Goal: Find specific fact: Find specific fact

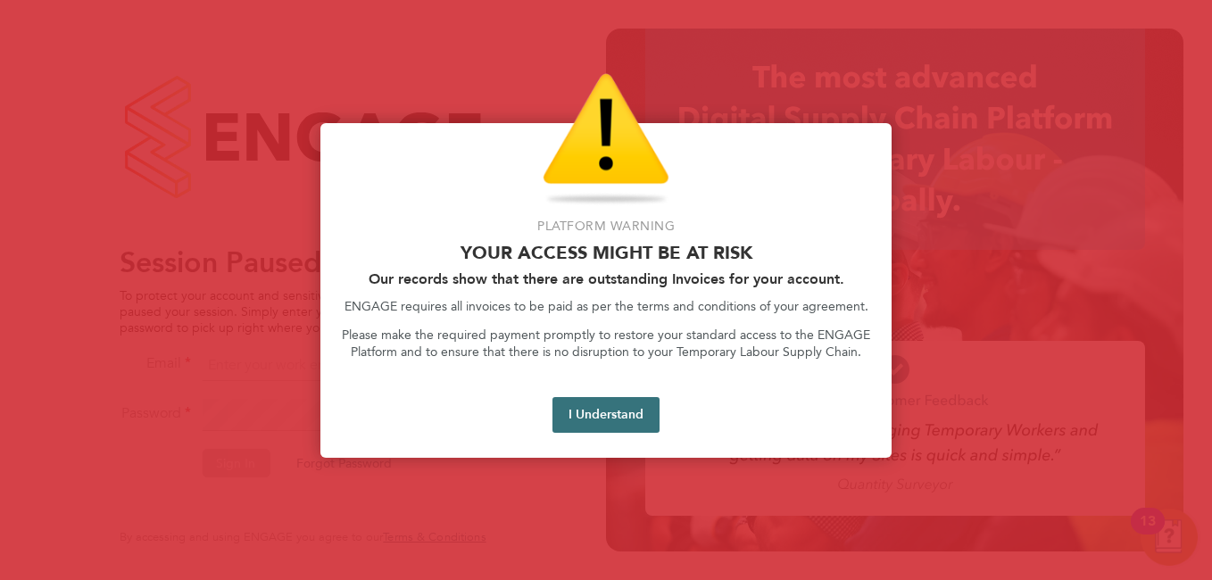
click at [615, 419] on button "I Understand" at bounding box center [606, 415] width 107 height 36
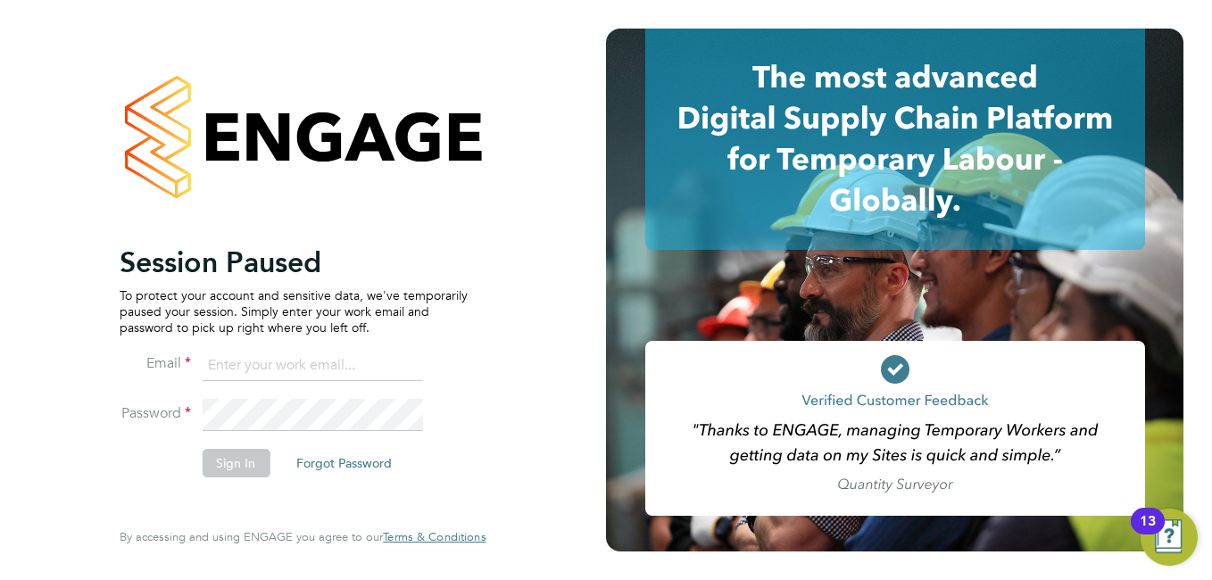
click at [338, 359] on input at bounding box center [312, 366] width 221 height 32
type input "anuja.mishra@hays.com"
click at [1128, 295] on div at bounding box center [895, 290] width 578 height 523
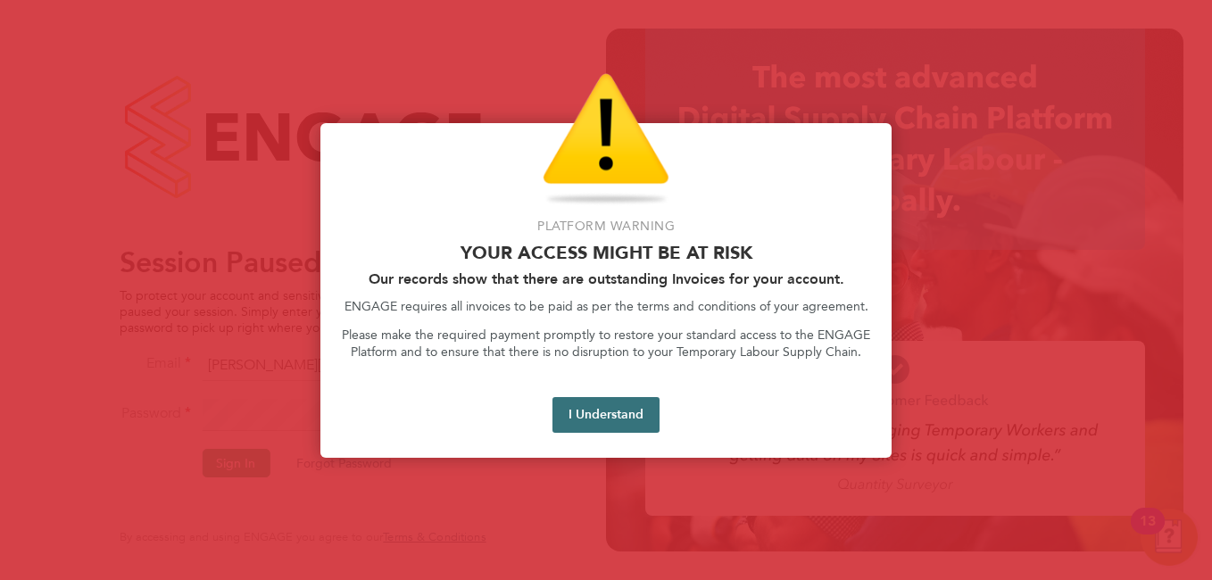
click at [632, 415] on button "I Understand" at bounding box center [606, 415] width 107 height 36
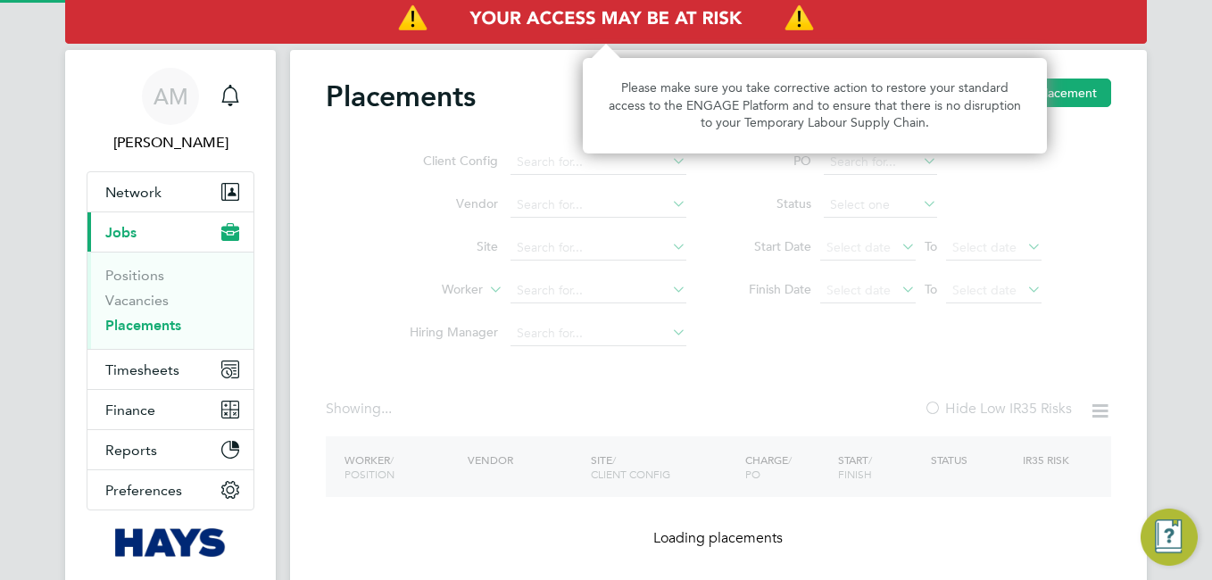
type input "[PERSON_NAME]"
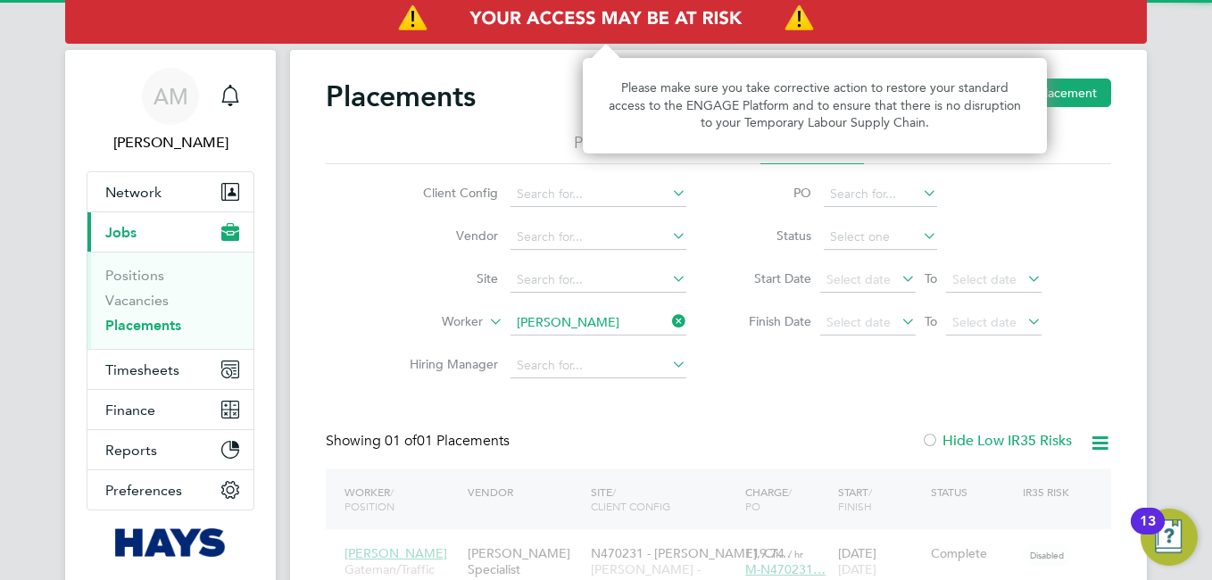
scroll to position [17, 84]
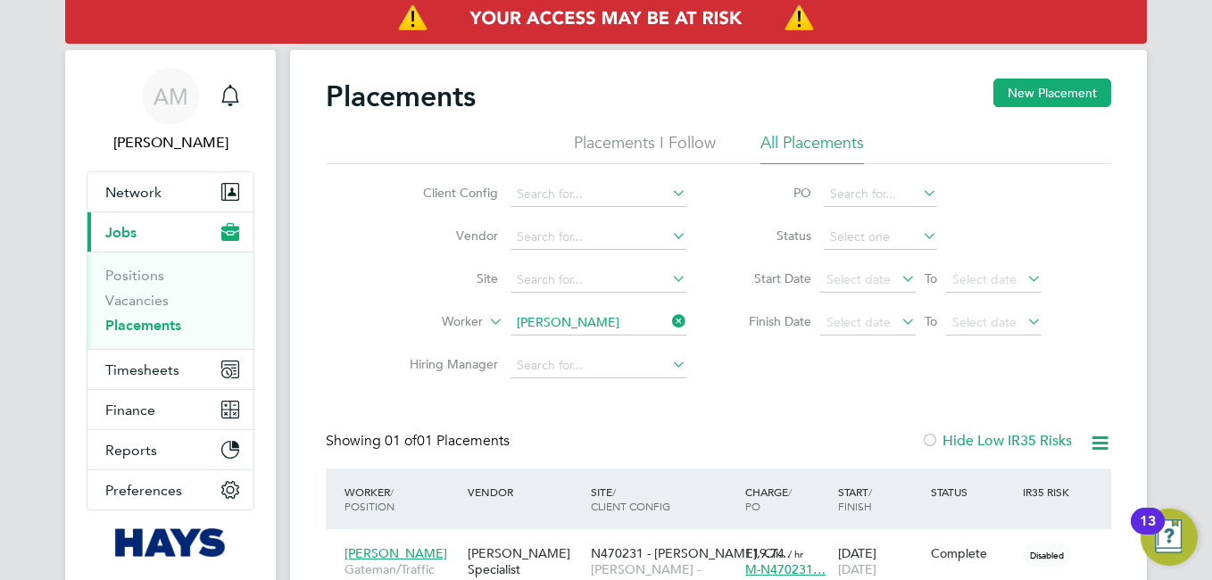
click at [669, 325] on icon at bounding box center [669, 321] width 0 height 25
click at [559, 317] on input at bounding box center [599, 323] width 176 height 25
paste input "Dean Rawlins"
type input "Dean Rawlins"
click at [624, 341] on b "Rawlins" at bounding box center [676, 347] width 104 height 15
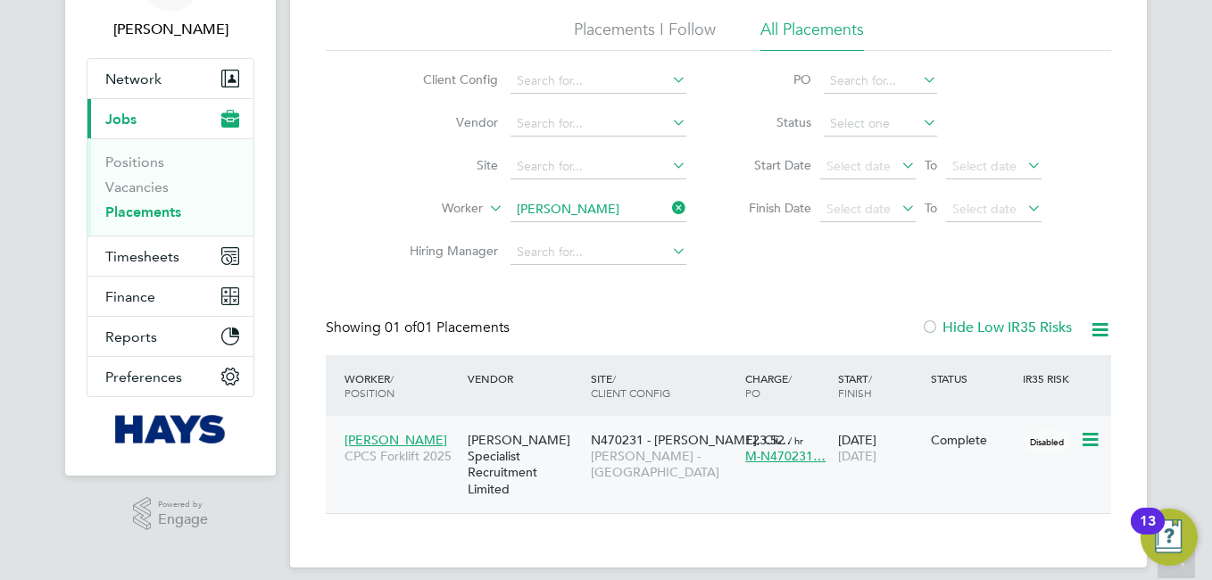
click at [380, 440] on span "Dean Rawlins" at bounding box center [396, 440] width 103 height 16
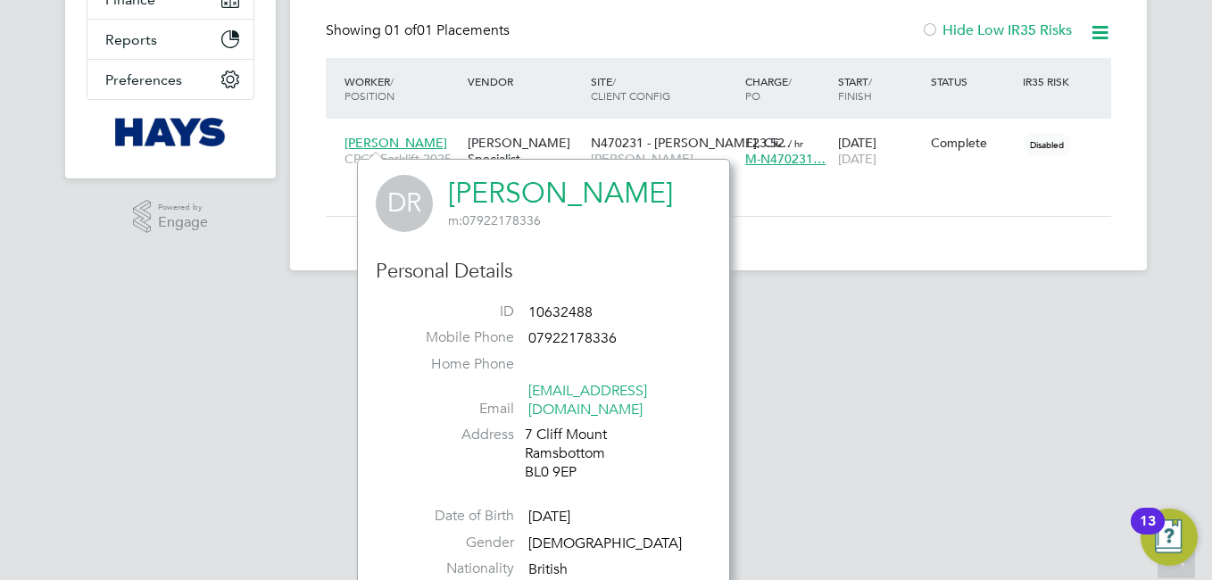
click at [562, 313] on span "10632488" at bounding box center [560, 313] width 64 height 18
click at [562, 312] on span "10632488" at bounding box center [560, 313] width 64 height 18
copy ul "10632488 Mobile Phone"
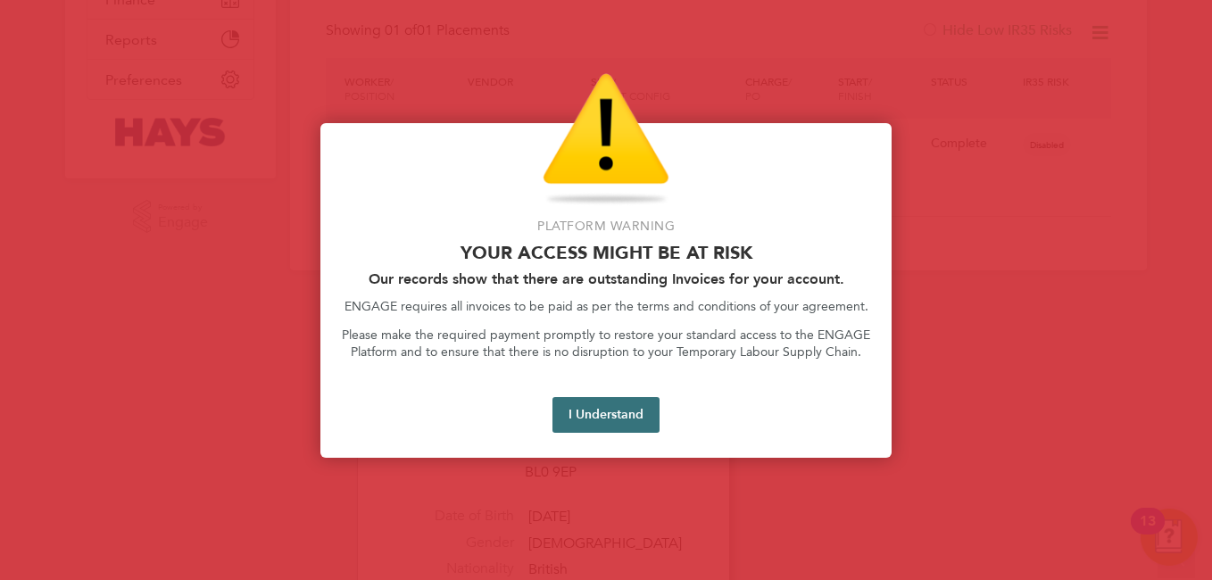
click at [634, 427] on button "I Understand" at bounding box center [606, 415] width 107 height 36
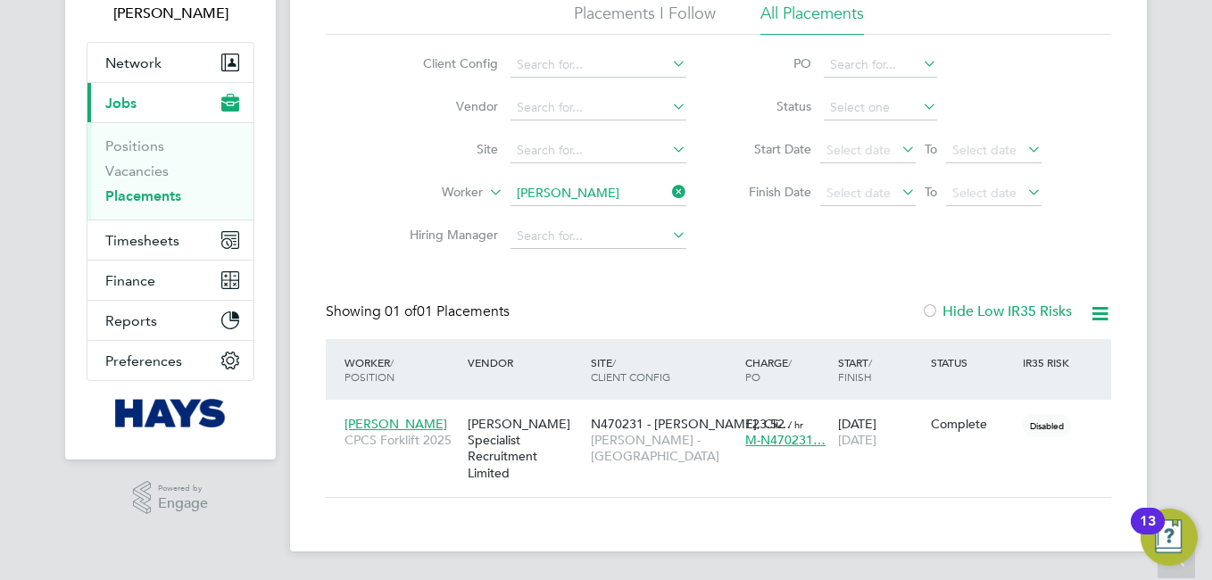
scroll to position [113, 0]
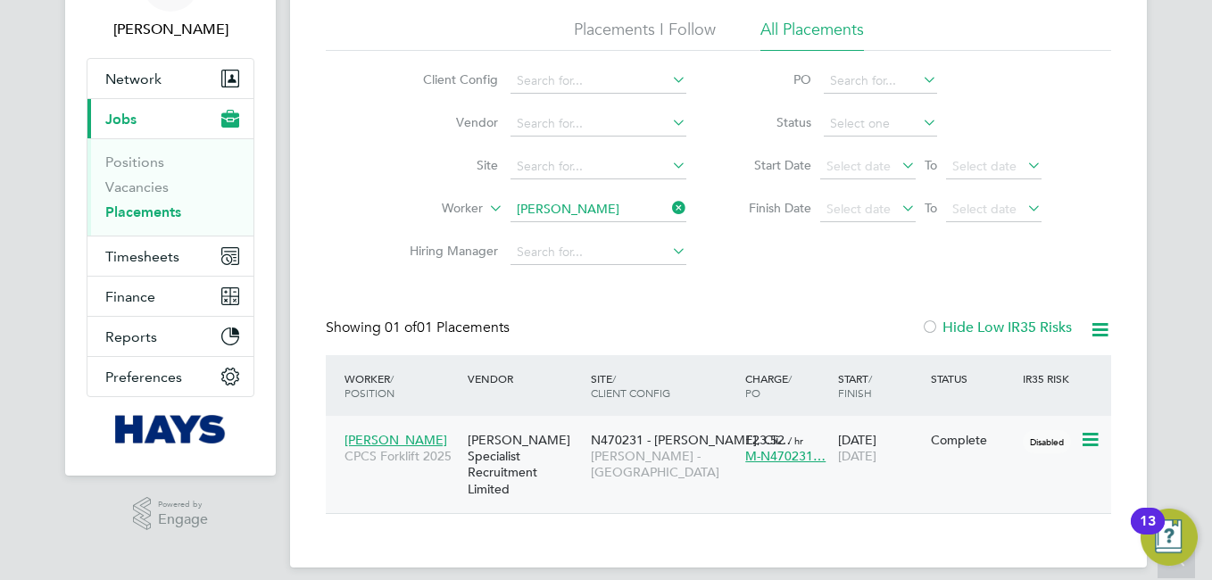
click at [396, 436] on span "Dean Rawlins" at bounding box center [396, 440] width 103 height 16
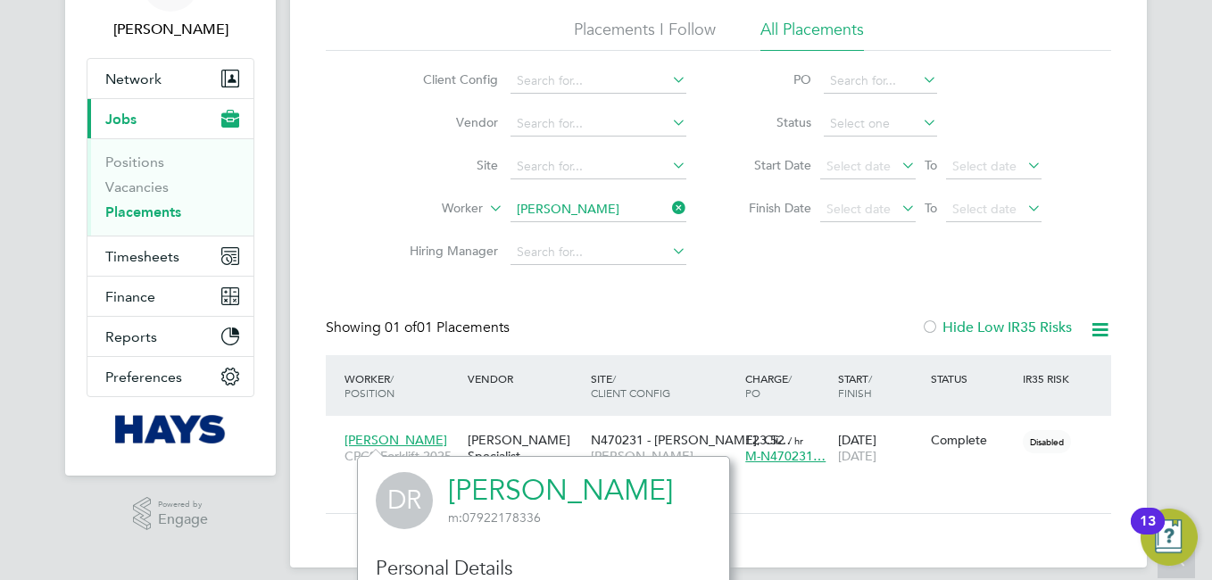
scroll to position [337, 0]
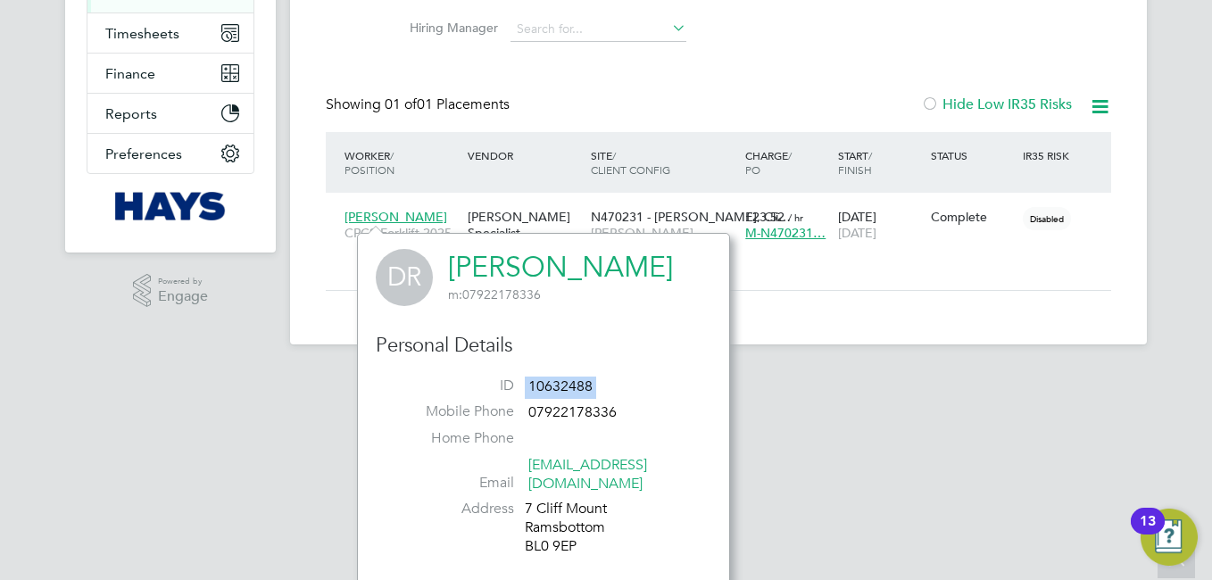
copy ul "10632488 Mobile Phone"
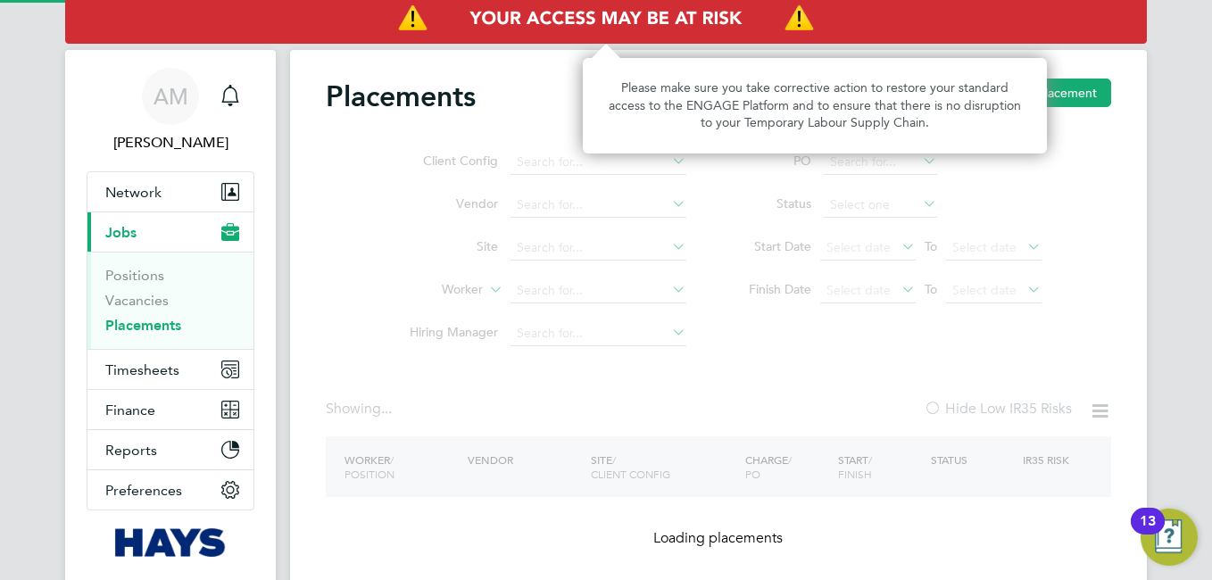
type input "[PERSON_NAME]"
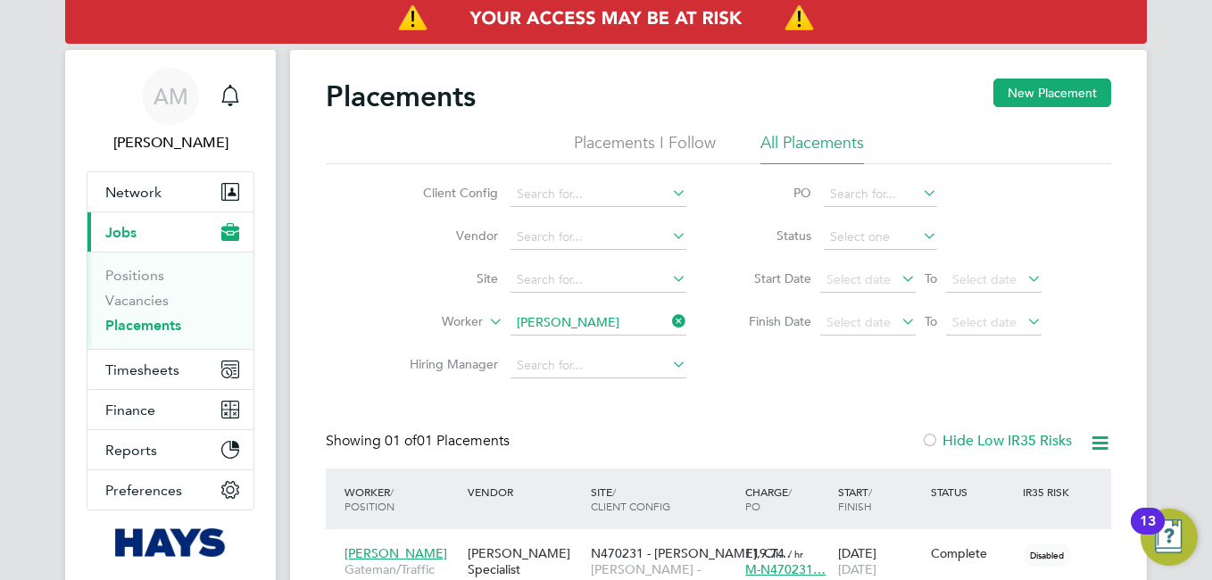
scroll to position [17, 84]
click at [135, 195] on span "Network" at bounding box center [133, 192] width 56 height 17
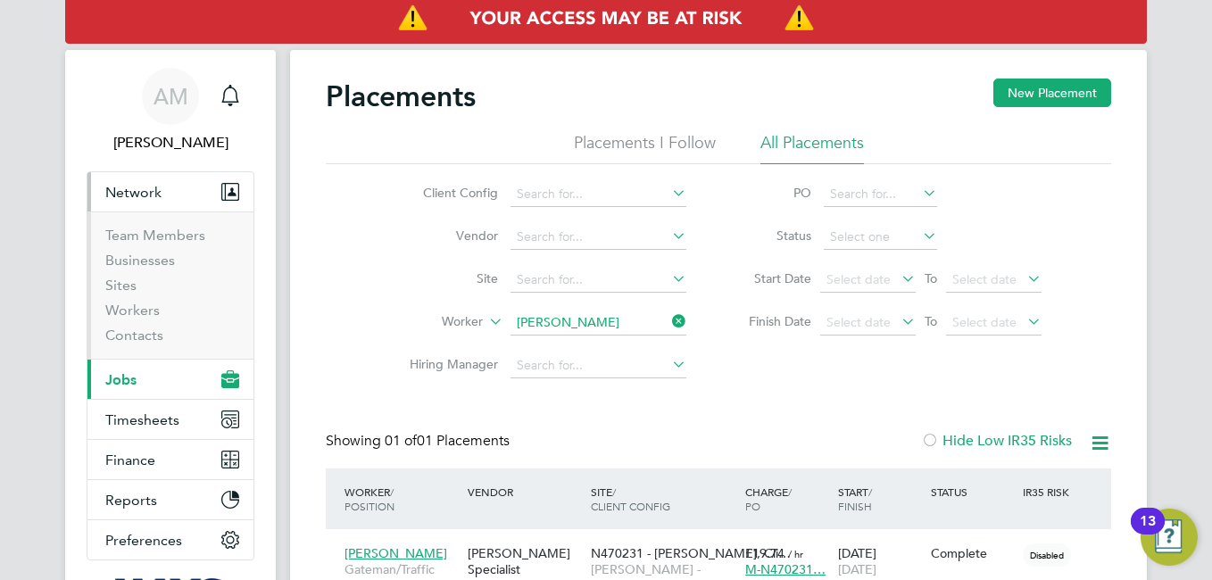
click at [147, 290] on li "Sites" at bounding box center [172, 289] width 134 height 25
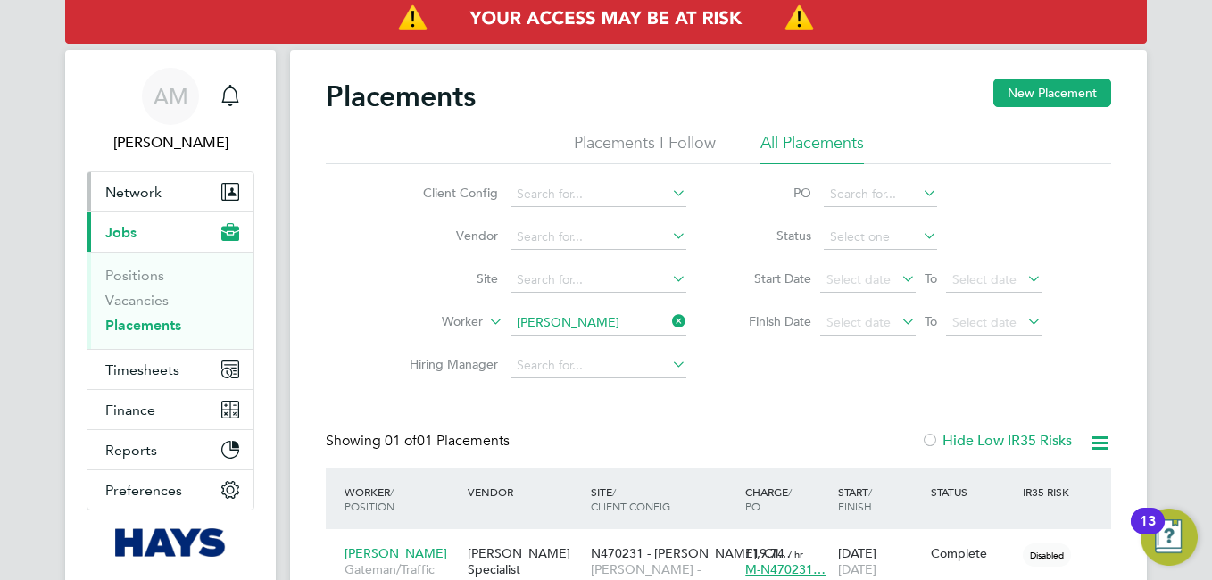
click at [143, 191] on span "Network" at bounding box center [133, 192] width 56 height 17
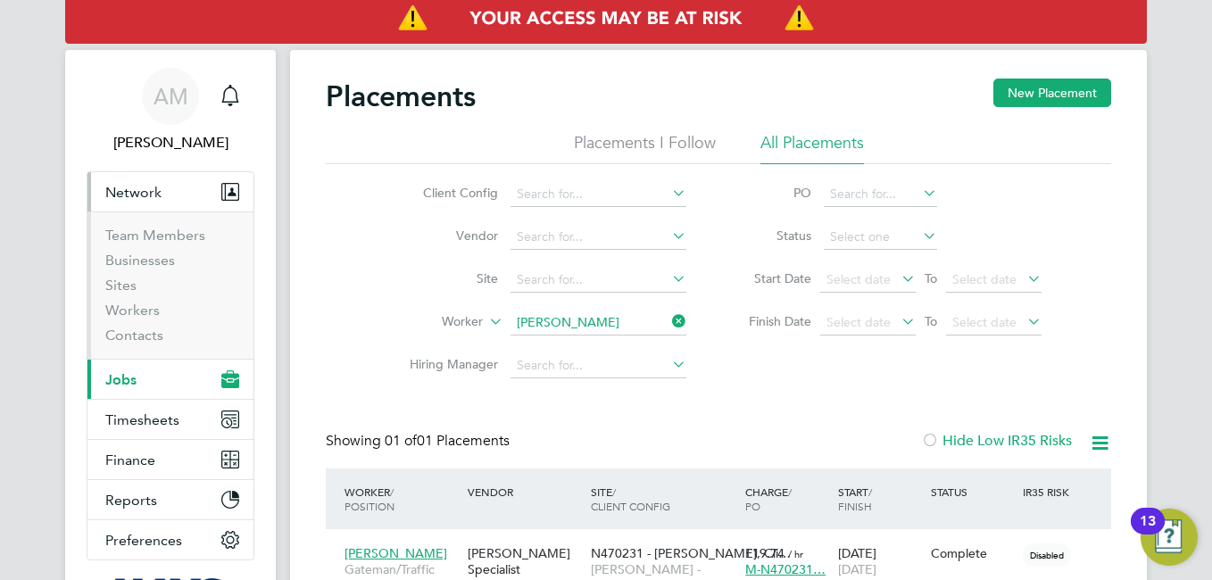
click at [146, 287] on li "Sites" at bounding box center [172, 289] width 134 height 25
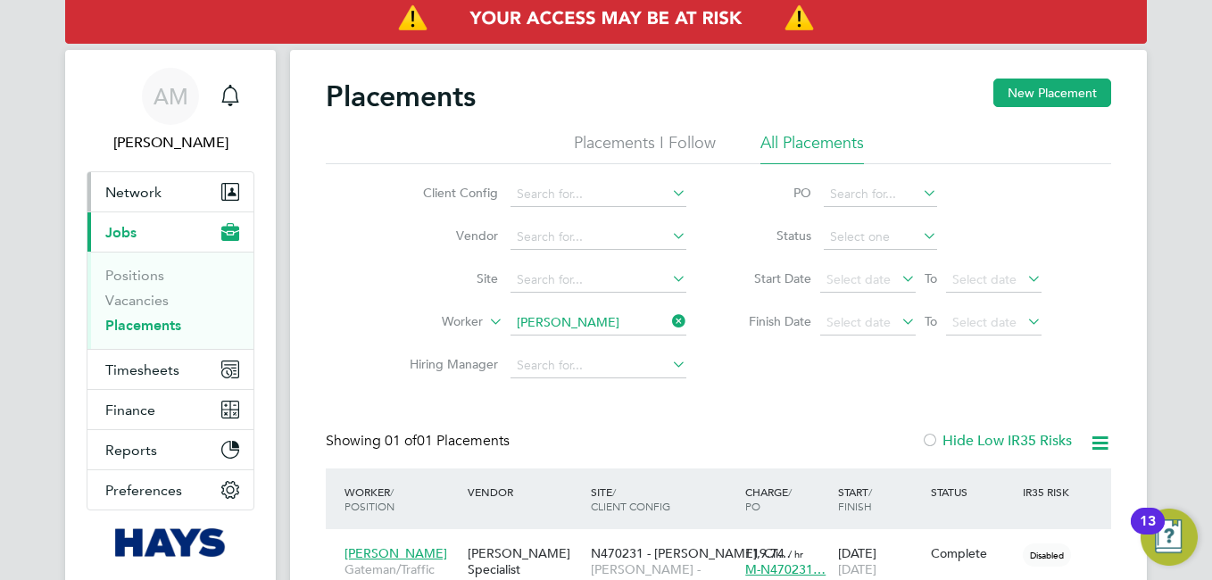
click at [158, 185] on span "Network" at bounding box center [133, 192] width 56 height 17
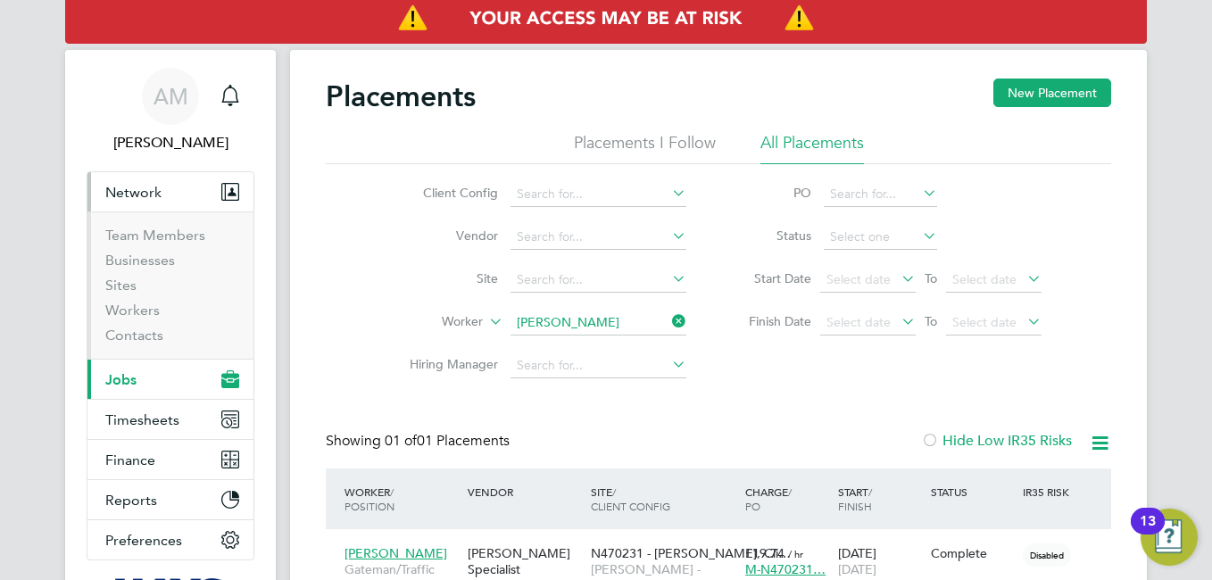
click at [146, 287] on li "Sites" at bounding box center [172, 289] width 134 height 25
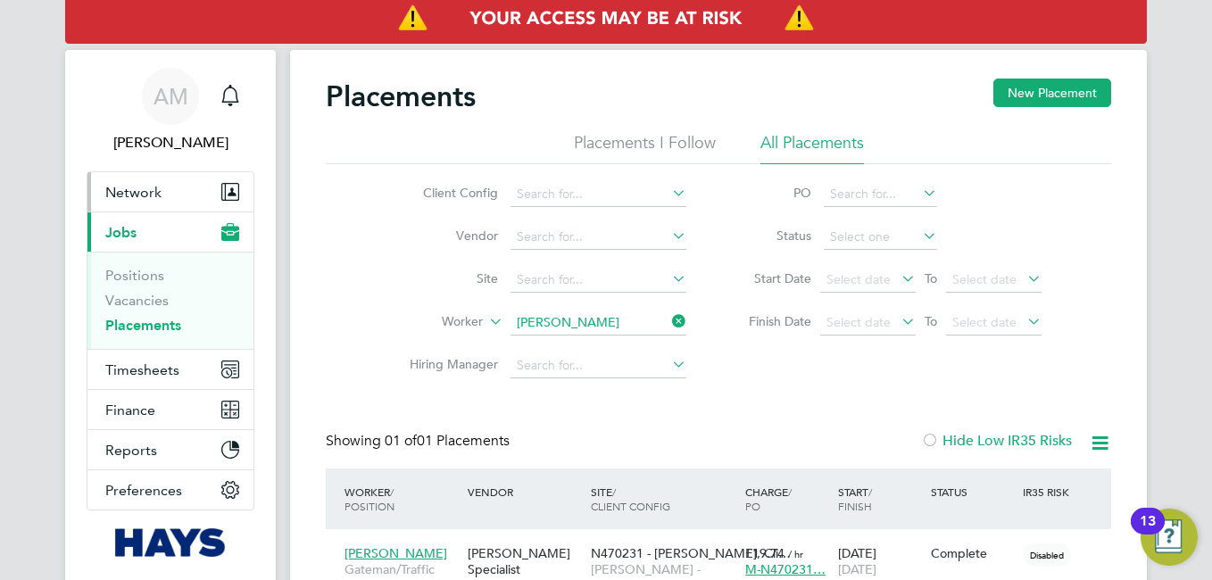
click at [132, 200] on span "Network" at bounding box center [133, 192] width 56 height 17
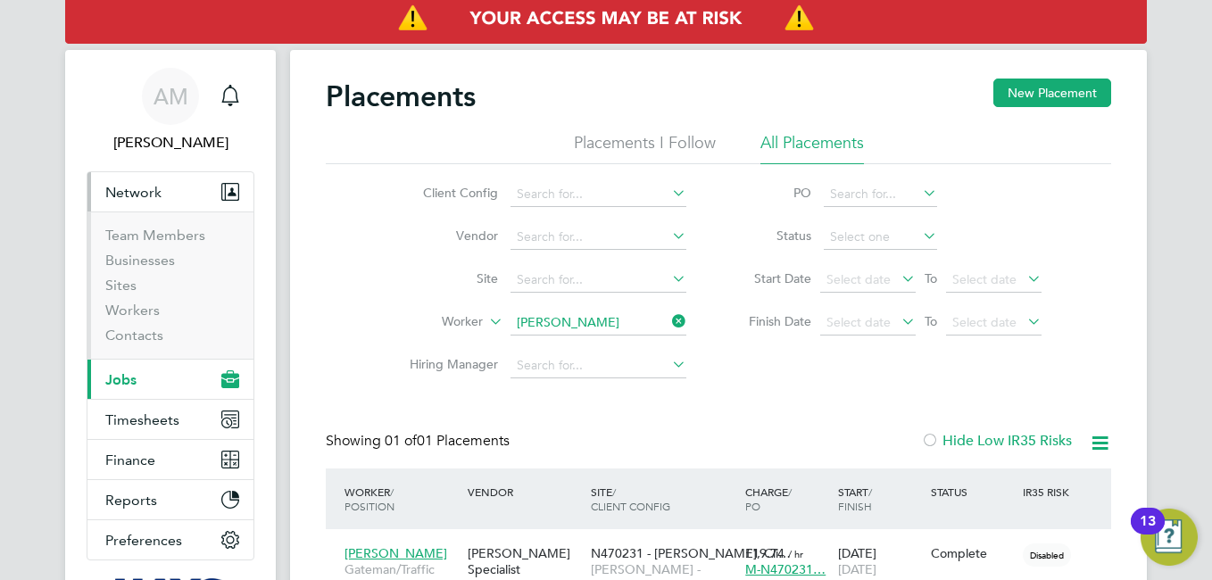
click at [146, 278] on li "Sites" at bounding box center [172, 289] width 134 height 25
